Goal: Task Accomplishment & Management: Use online tool/utility

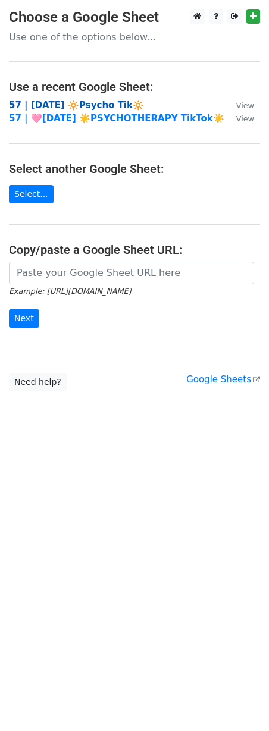
click at [81, 106] on strong "57 | [DATE] 🔆Psycho Tik🔆" at bounding box center [76, 105] width 135 height 11
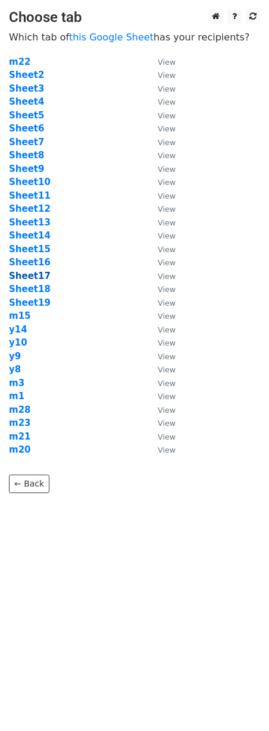
click at [39, 277] on strong "Sheet17" at bounding box center [30, 276] width 42 height 11
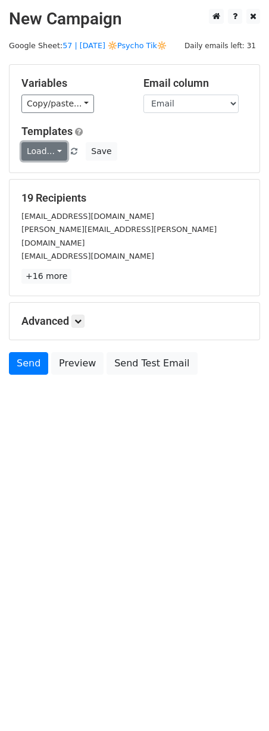
click at [24, 145] on link "Load..." at bounding box center [44, 151] width 46 height 18
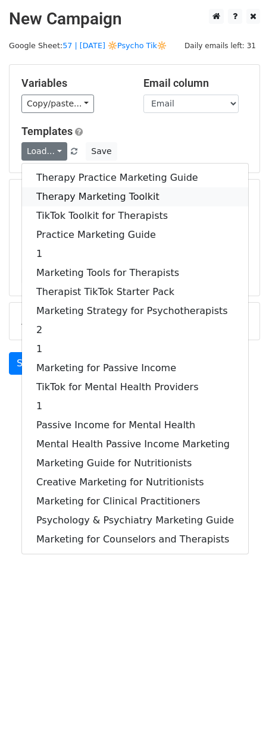
click at [89, 189] on link "Therapy Marketing Toolkit" at bounding box center [135, 196] width 226 height 19
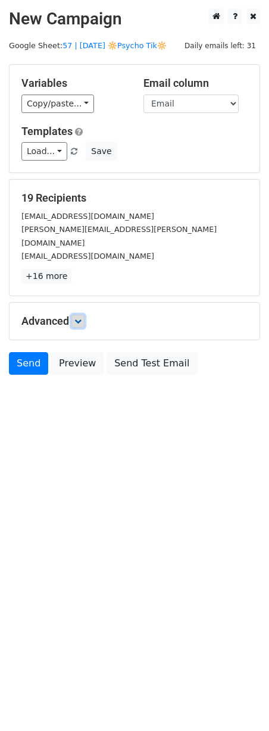
click at [80, 315] on link at bounding box center [77, 321] width 13 height 13
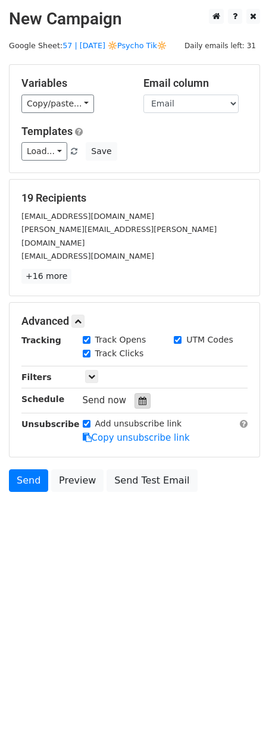
click at [139, 397] on icon at bounding box center [143, 401] width 8 height 8
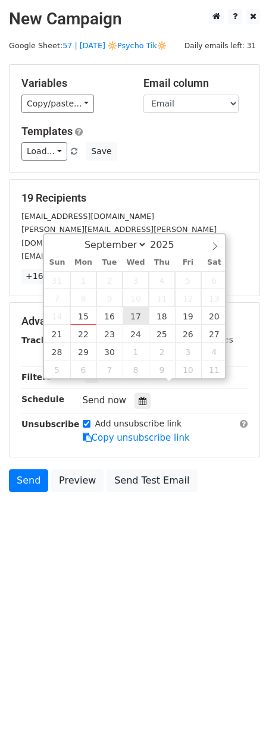
type input "2025-09-17 12:00"
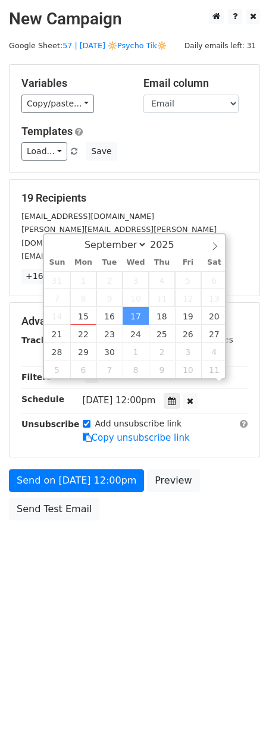
scroll to position [1, 0]
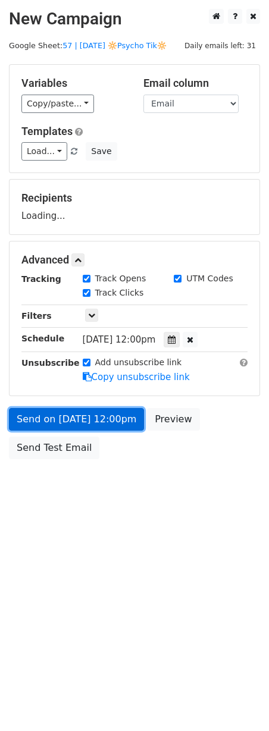
click at [101, 413] on link "Send on Sep 17 at 12:00pm" at bounding box center [76, 419] width 135 height 23
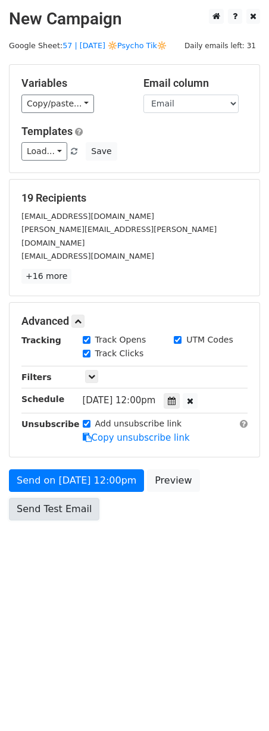
click at [57, 498] on link "Send Test Email" at bounding box center [54, 509] width 90 height 23
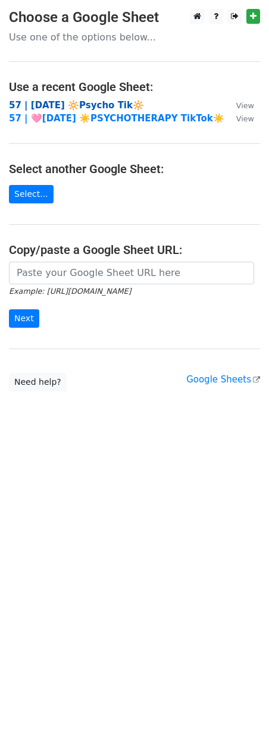
click at [95, 102] on strong "57 | [DATE] 🔆Psycho Tik🔆" at bounding box center [76, 105] width 135 height 11
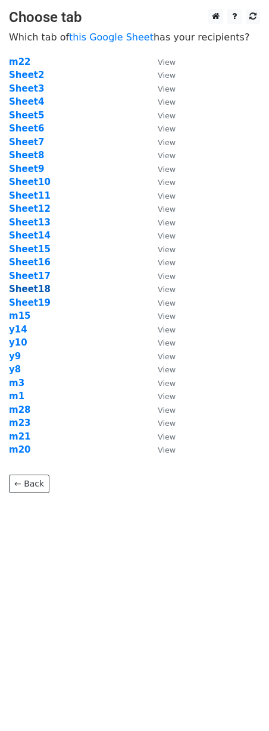
click at [24, 290] on strong "Sheet18" at bounding box center [30, 289] width 42 height 11
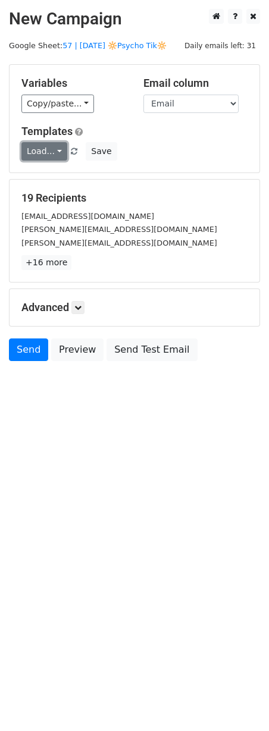
click at [53, 149] on link "Load..." at bounding box center [44, 151] width 46 height 18
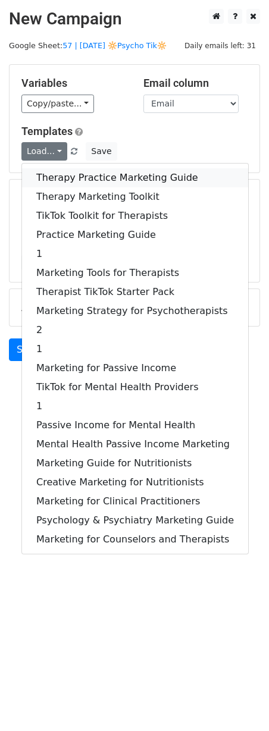
click at [74, 178] on link "Therapy Practice Marketing Guide" at bounding box center [135, 177] width 226 height 19
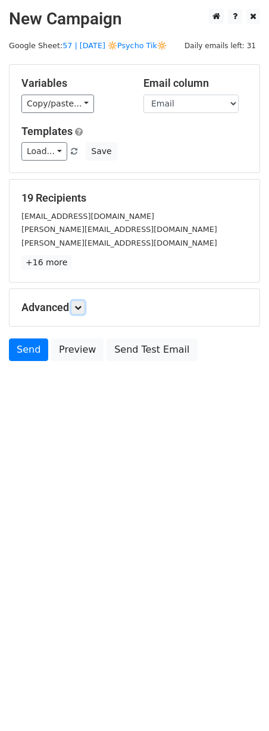
drag, startPoint x: 84, startPoint y: 305, endPoint x: 91, endPoint y: 311, distance: 9.3
click at [84, 305] on link at bounding box center [77, 307] width 13 height 13
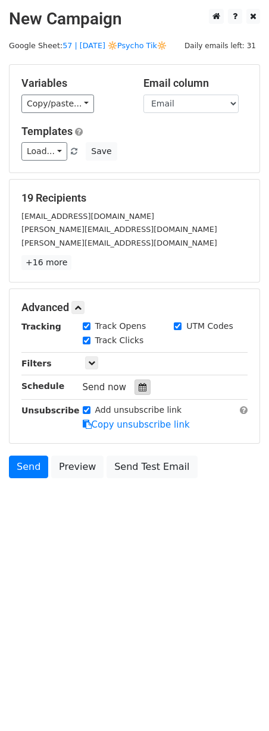
click at [137, 391] on div at bounding box center [142, 387] width 16 height 15
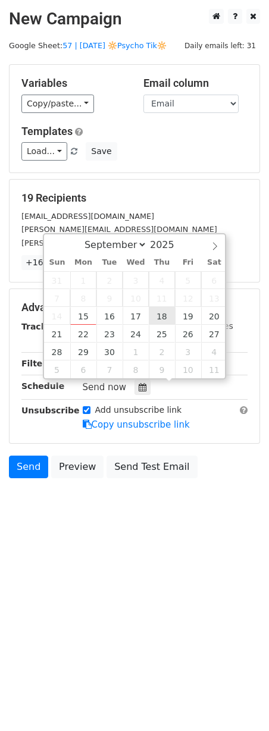
type input "2025-09-18 12:00"
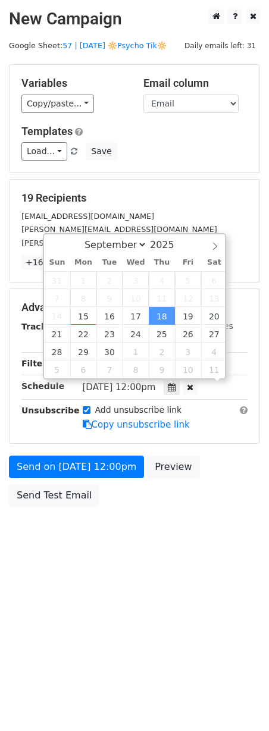
scroll to position [1, 0]
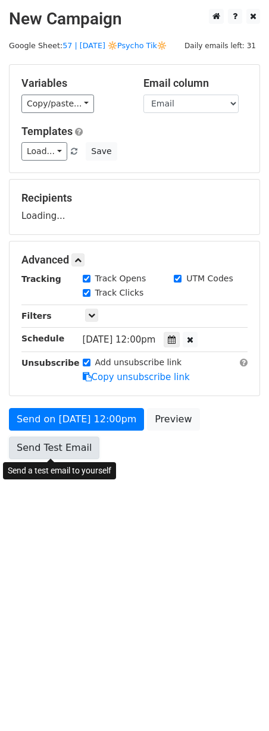
click at [53, 449] on link "Send Test Email" at bounding box center [54, 448] width 90 height 23
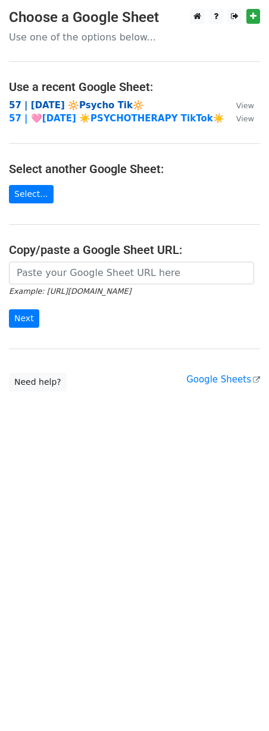
click at [74, 102] on strong "57 | [DATE] 🔆Psycho Tik🔆" at bounding box center [76, 105] width 135 height 11
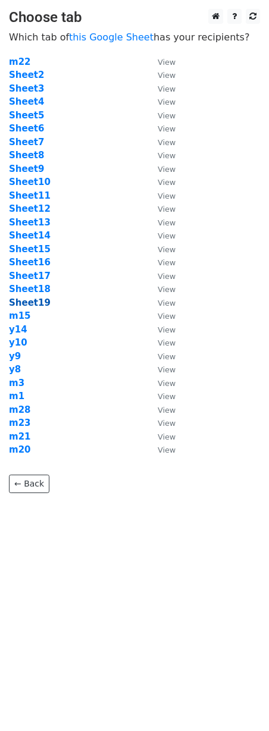
click at [37, 301] on strong "Sheet19" at bounding box center [30, 302] width 42 height 11
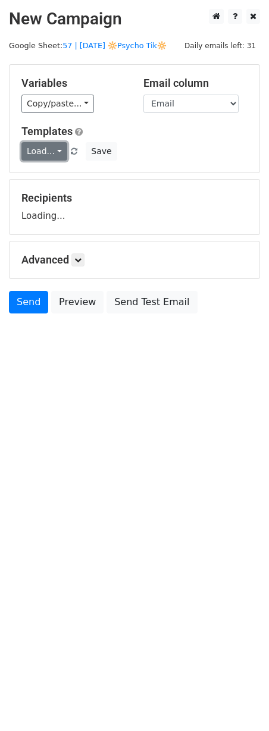
click at [40, 150] on link "Load..." at bounding box center [44, 151] width 46 height 18
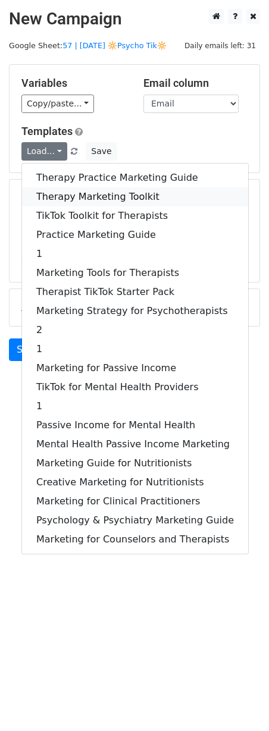
click at [71, 189] on link "Therapy Marketing Toolkit" at bounding box center [135, 196] width 226 height 19
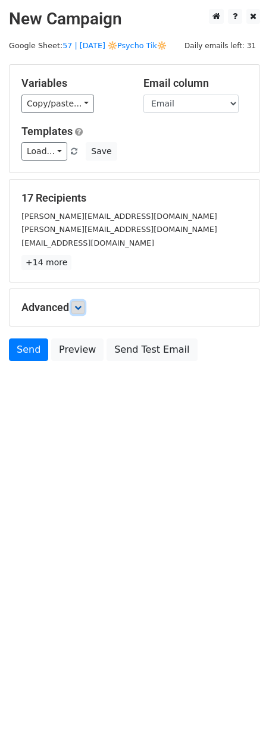
click at [84, 306] on link at bounding box center [77, 307] width 13 height 13
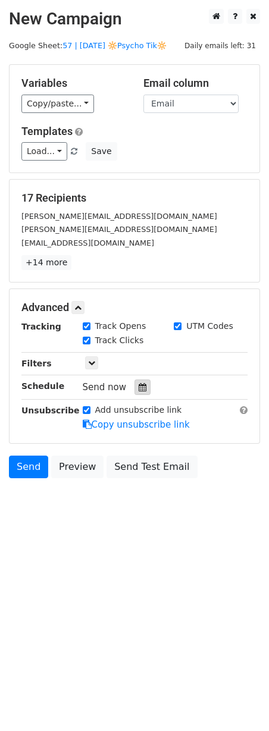
click at [143, 391] on div at bounding box center [142, 387] width 16 height 15
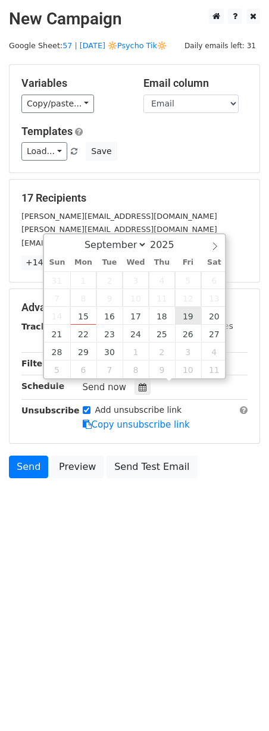
type input "[DATE] 12:00"
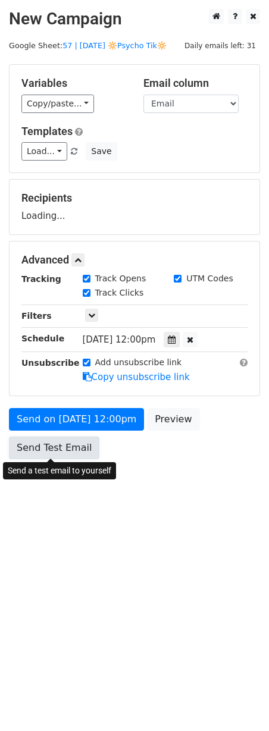
click at [83, 441] on link "Send Test Email" at bounding box center [54, 448] width 90 height 23
